Goal: Navigation & Orientation: Find specific page/section

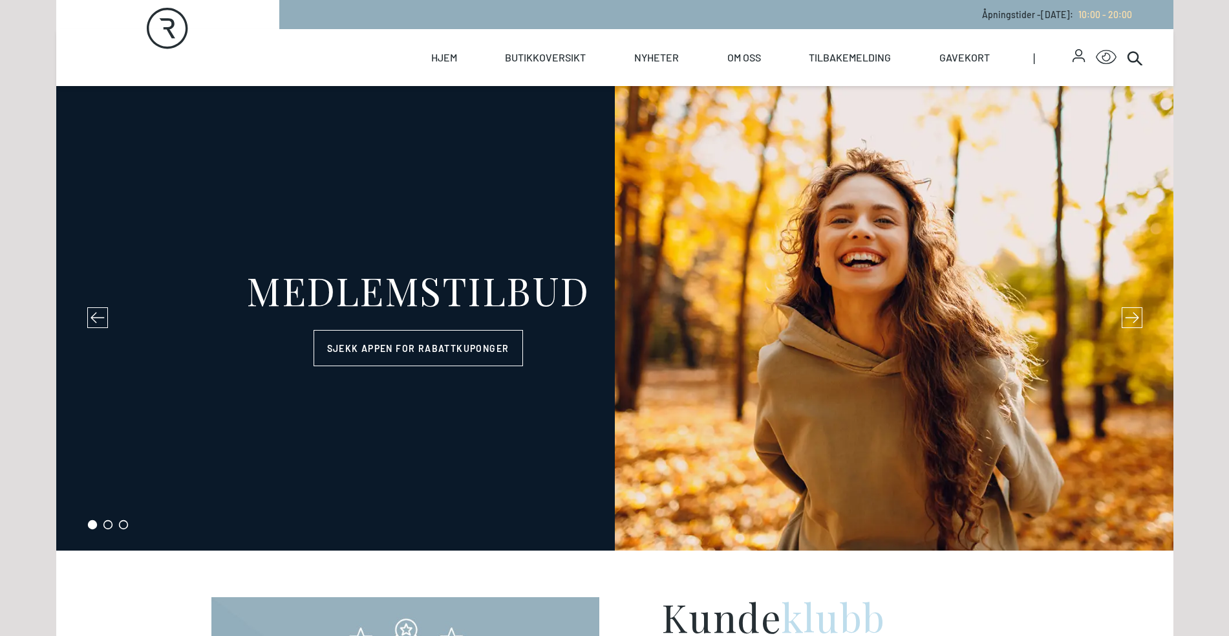
select select "NO"
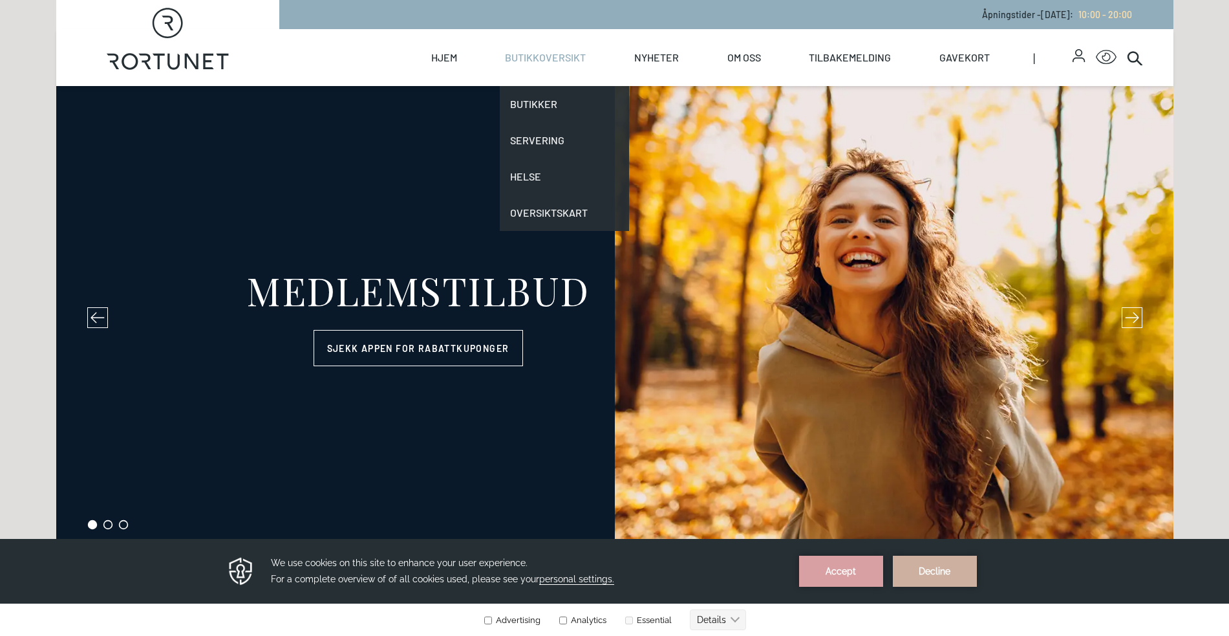
click at [554, 62] on link "Butikkoversikt" at bounding box center [545, 57] width 81 height 57
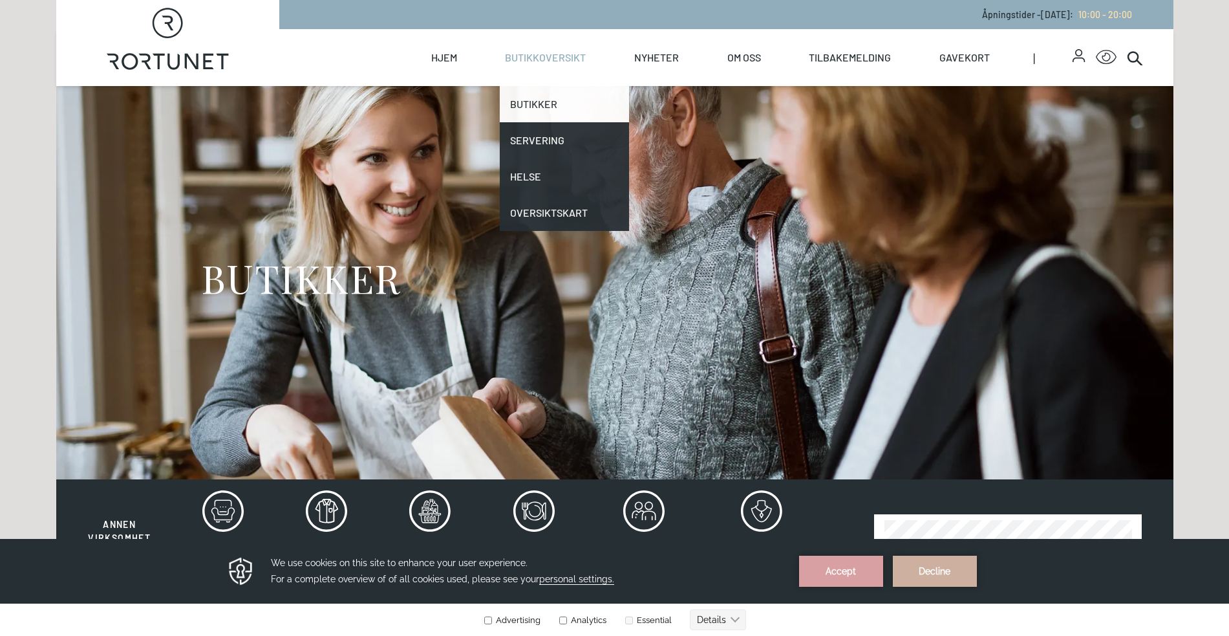
click at [536, 103] on link "Butikker" at bounding box center [564, 104] width 129 height 36
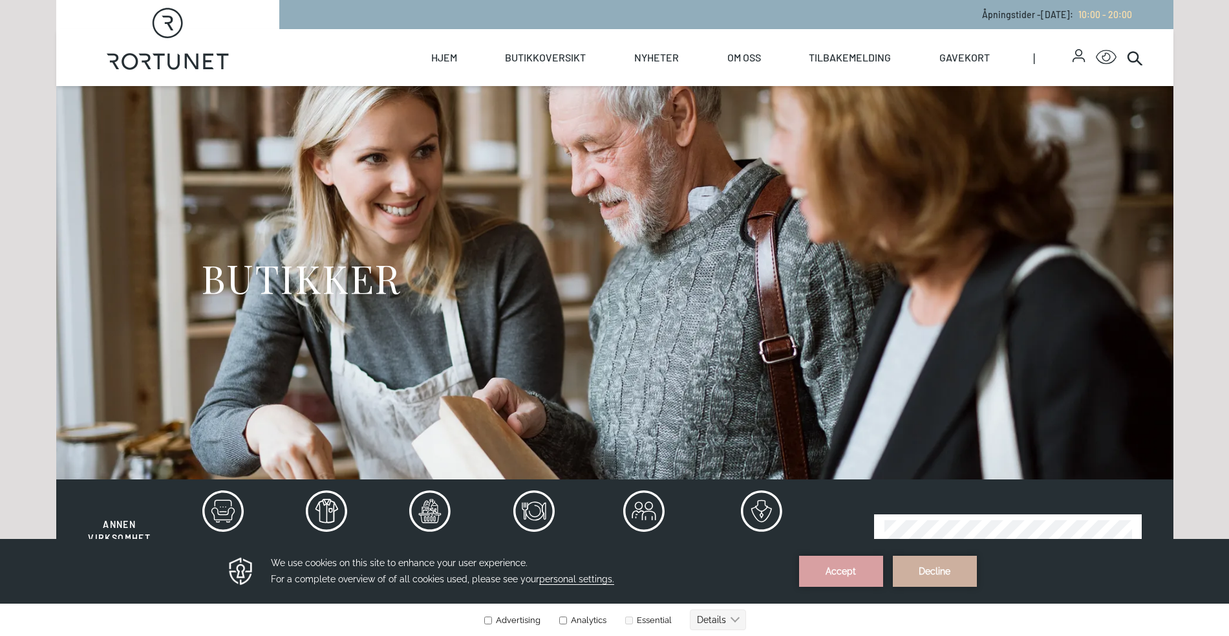
click at [173, 65] on icon "Rortunet" at bounding box center [168, 39] width 122 height 62
select select "NO"
